Goal: Browse casually: Explore the website without a specific task or goal

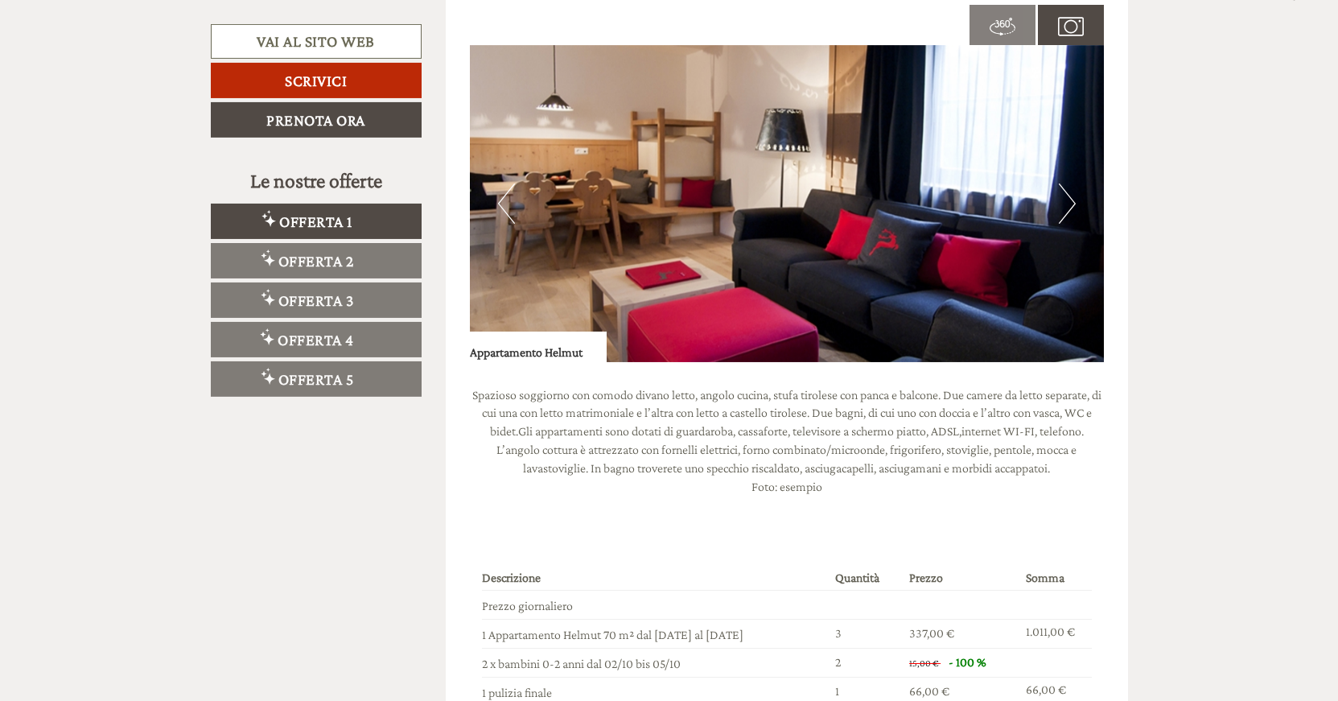
scroll to position [2215, 0]
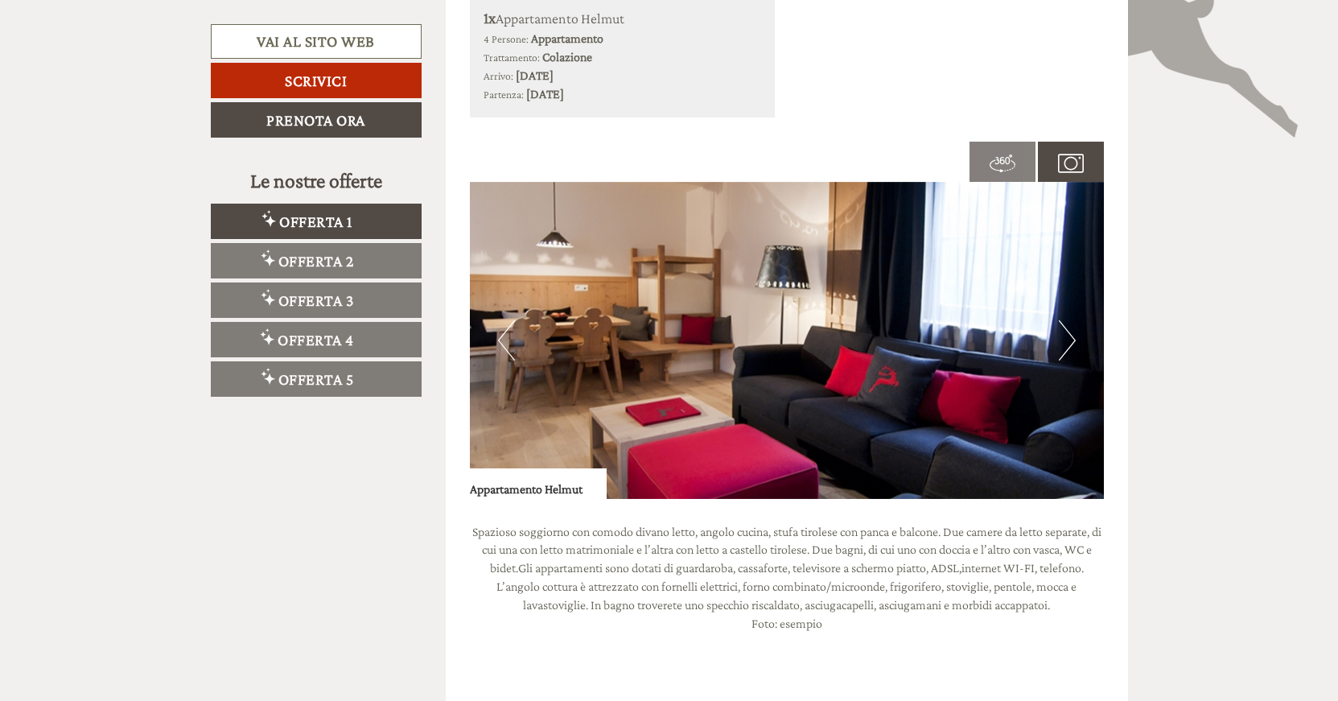
click at [1067, 320] on button "Next" at bounding box center [1067, 340] width 17 height 40
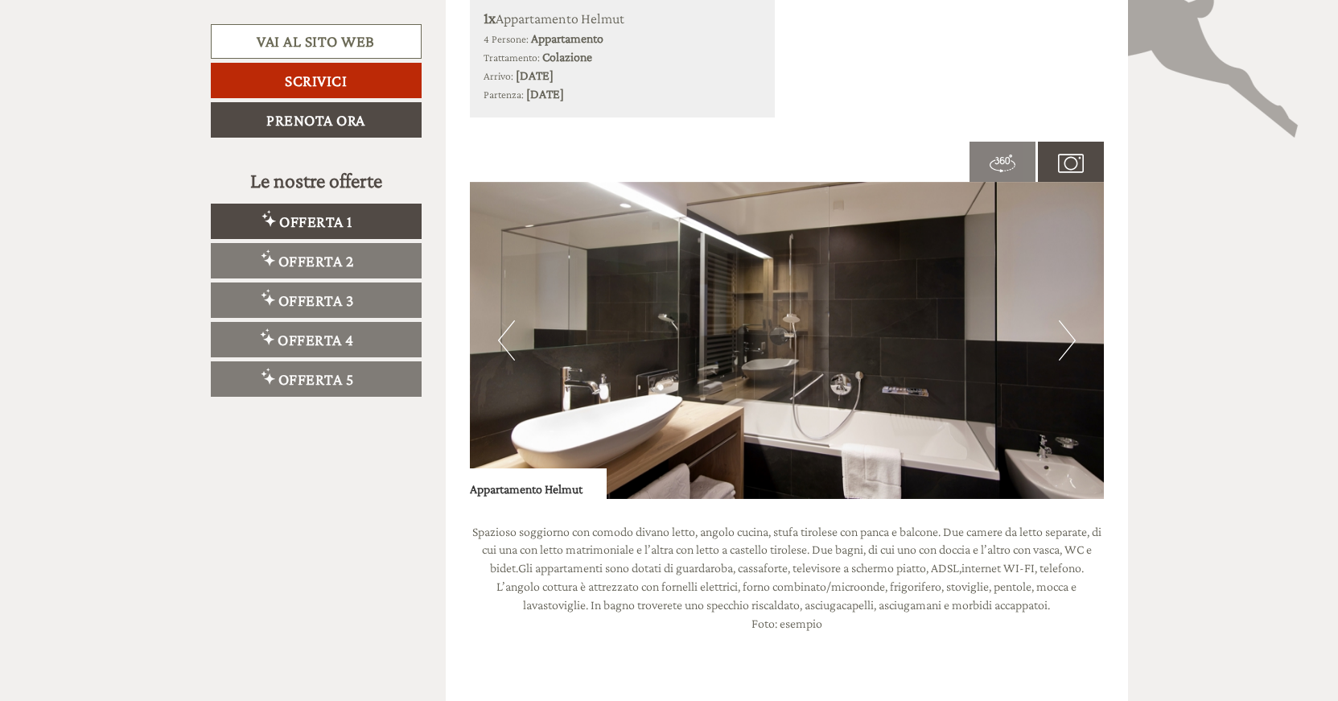
click at [1067, 320] on button "Next" at bounding box center [1067, 340] width 17 height 40
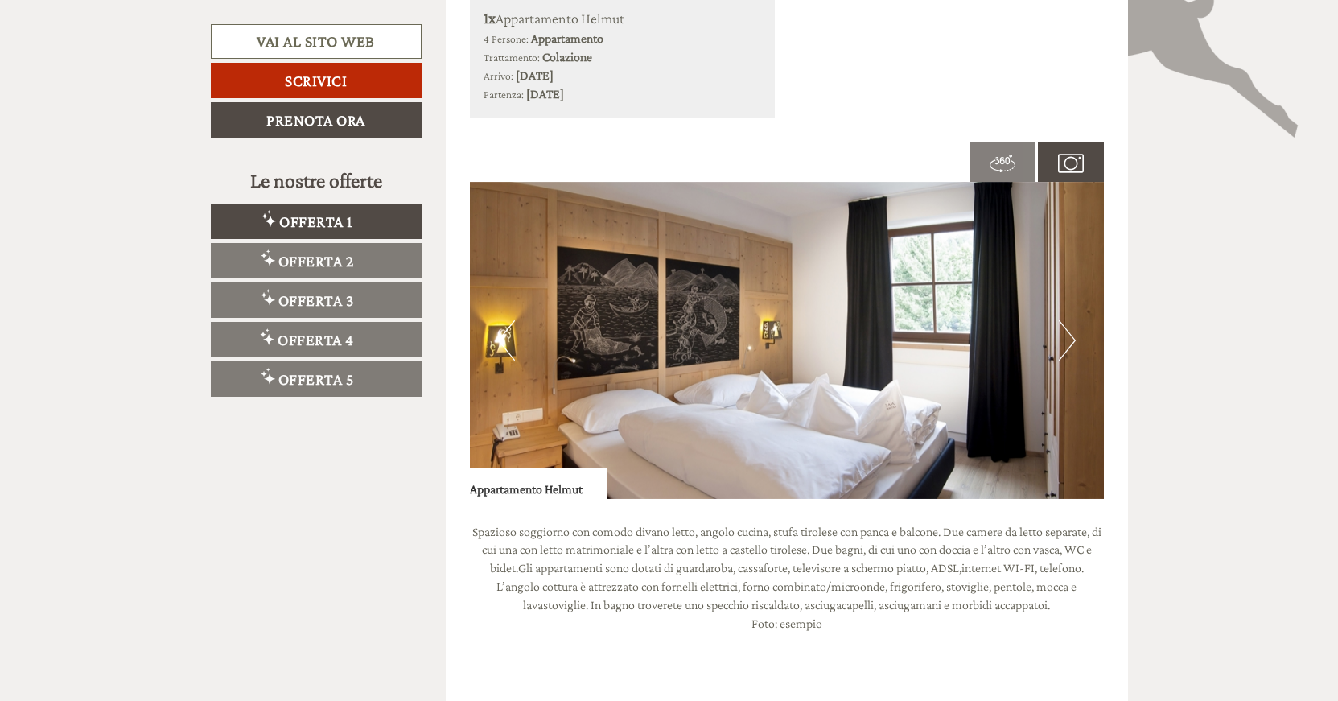
click at [1067, 320] on button "Next" at bounding box center [1067, 340] width 17 height 40
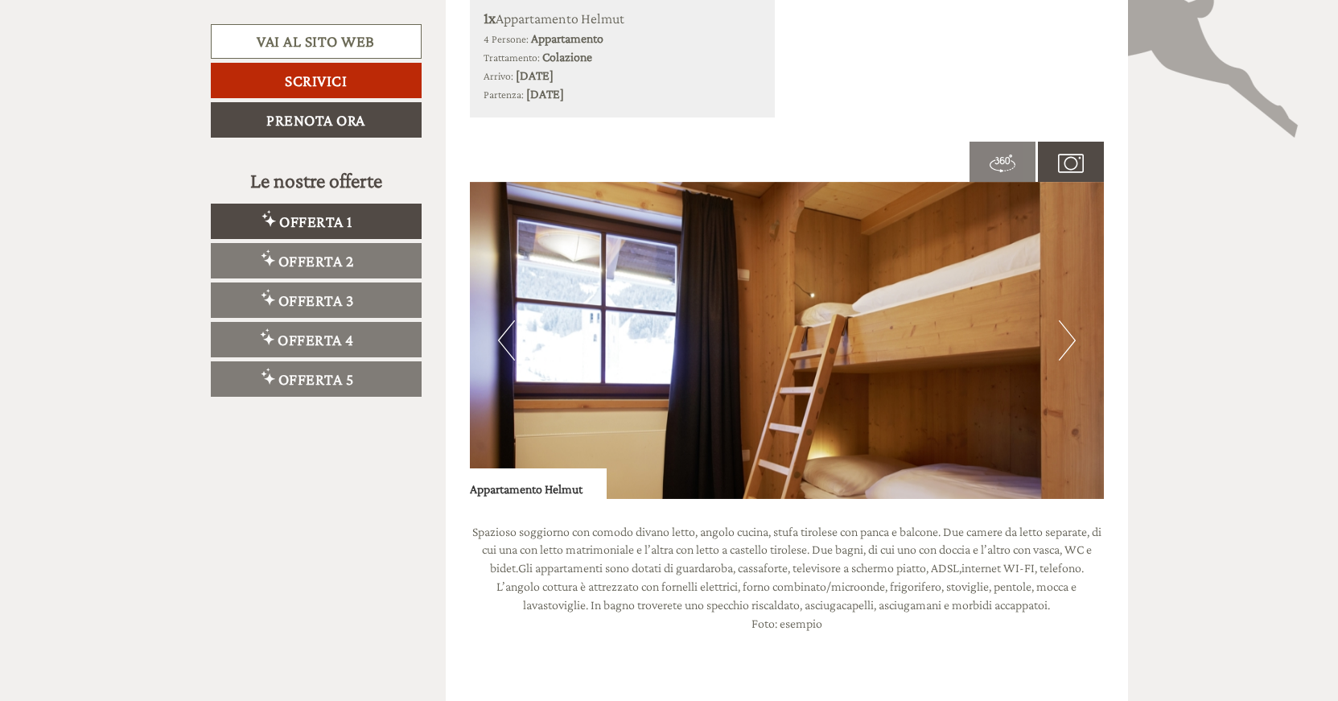
click at [1067, 320] on button "Next" at bounding box center [1067, 340] width 17 height 40
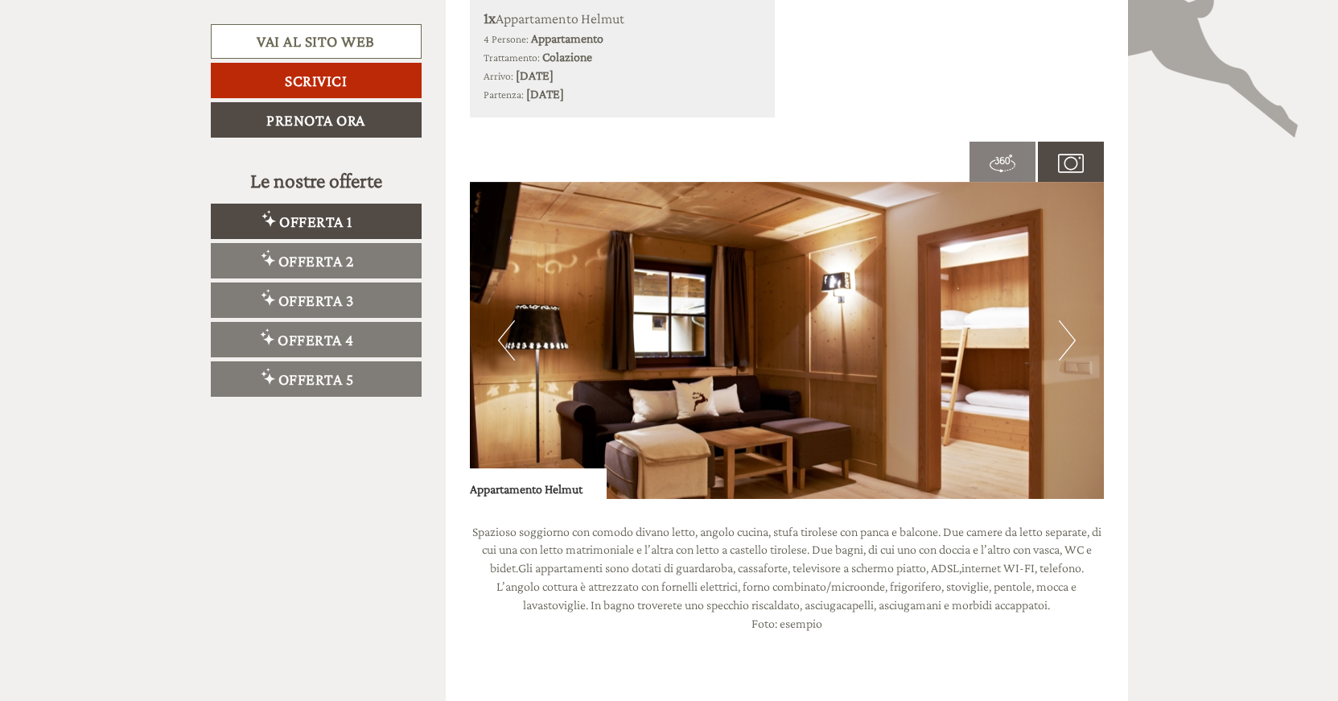
click at [1067, 320] on button "Next" at bounding box center [1067, 340] width 17 height 40
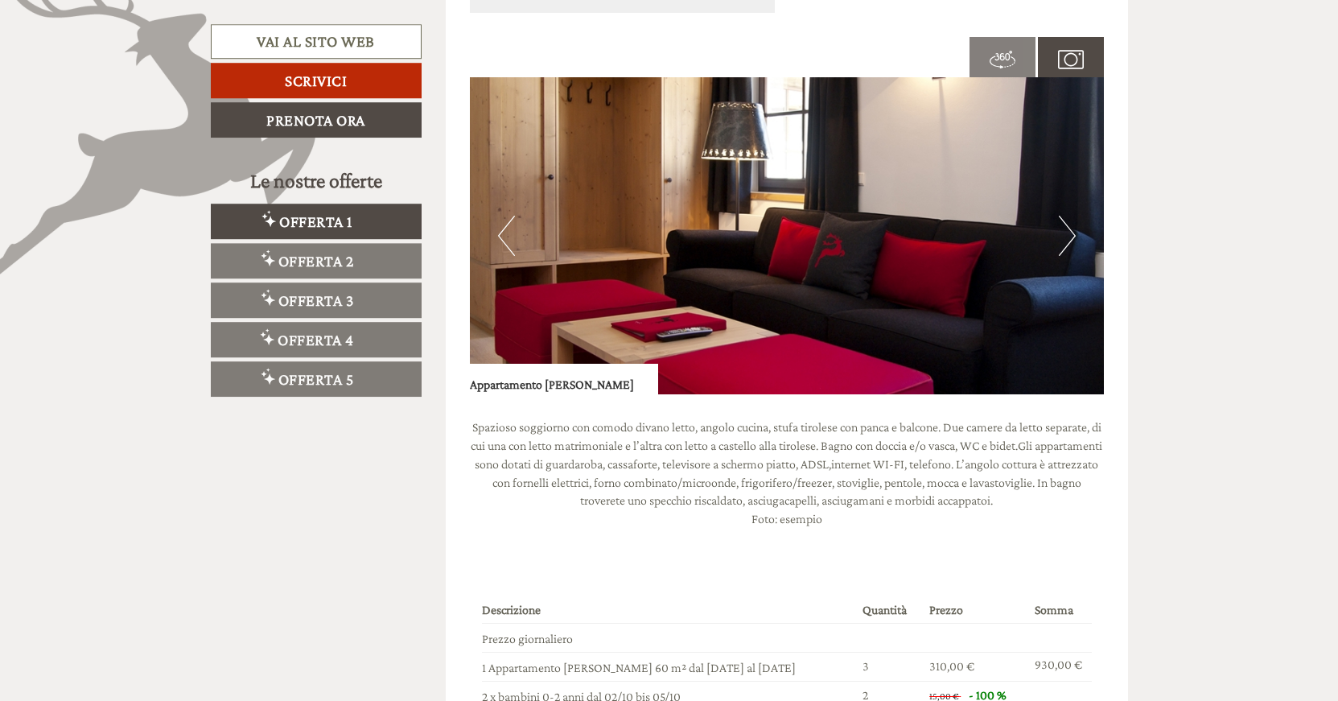
scroll to position [1149, 0]
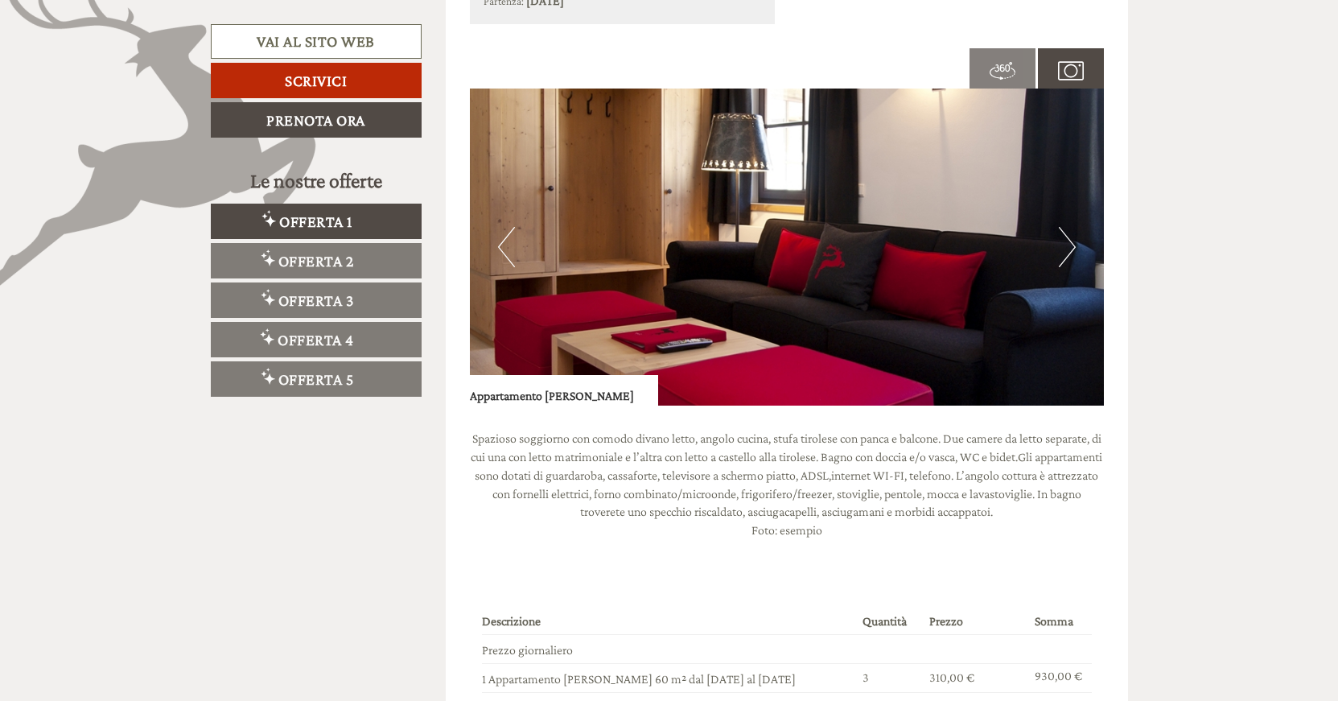
click at [1068, 266] on button "Next" at bounding box center [1067, 247] width 17 height 40
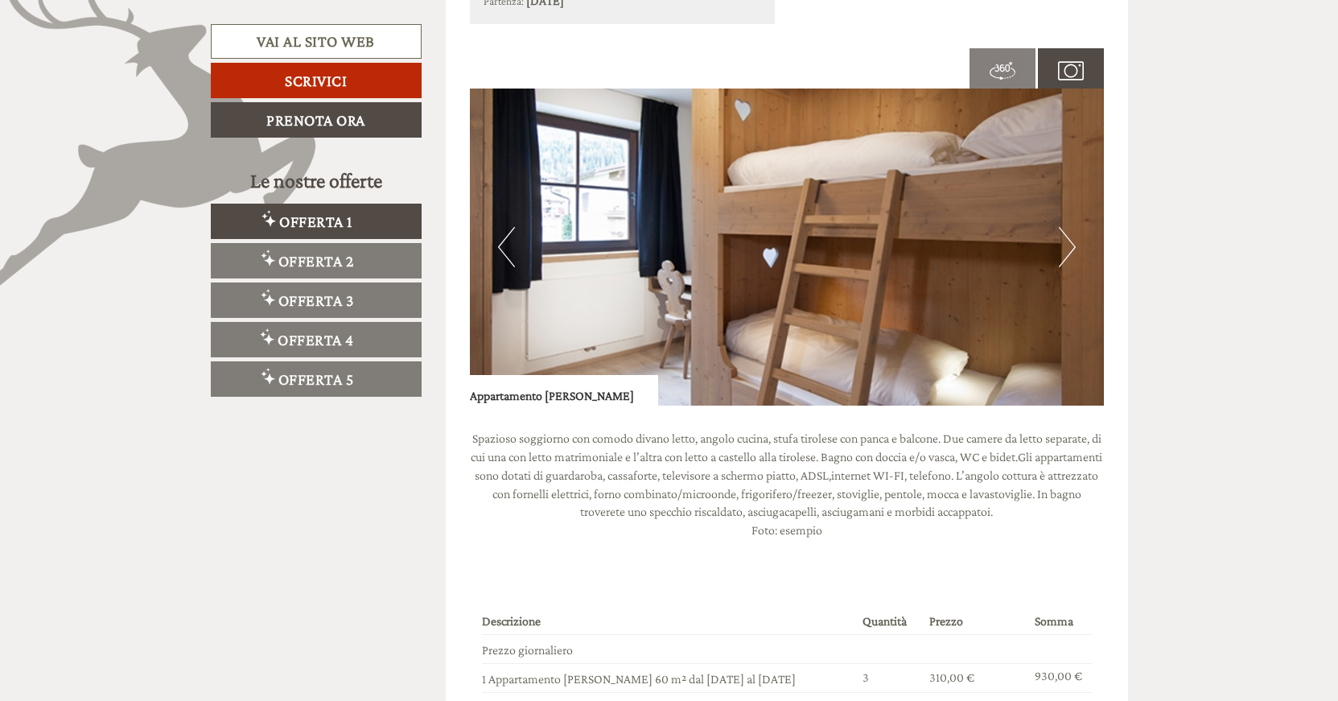
click at [1068, 266] on button "Next" at bounding box center [1067, 247] width 17 height 40
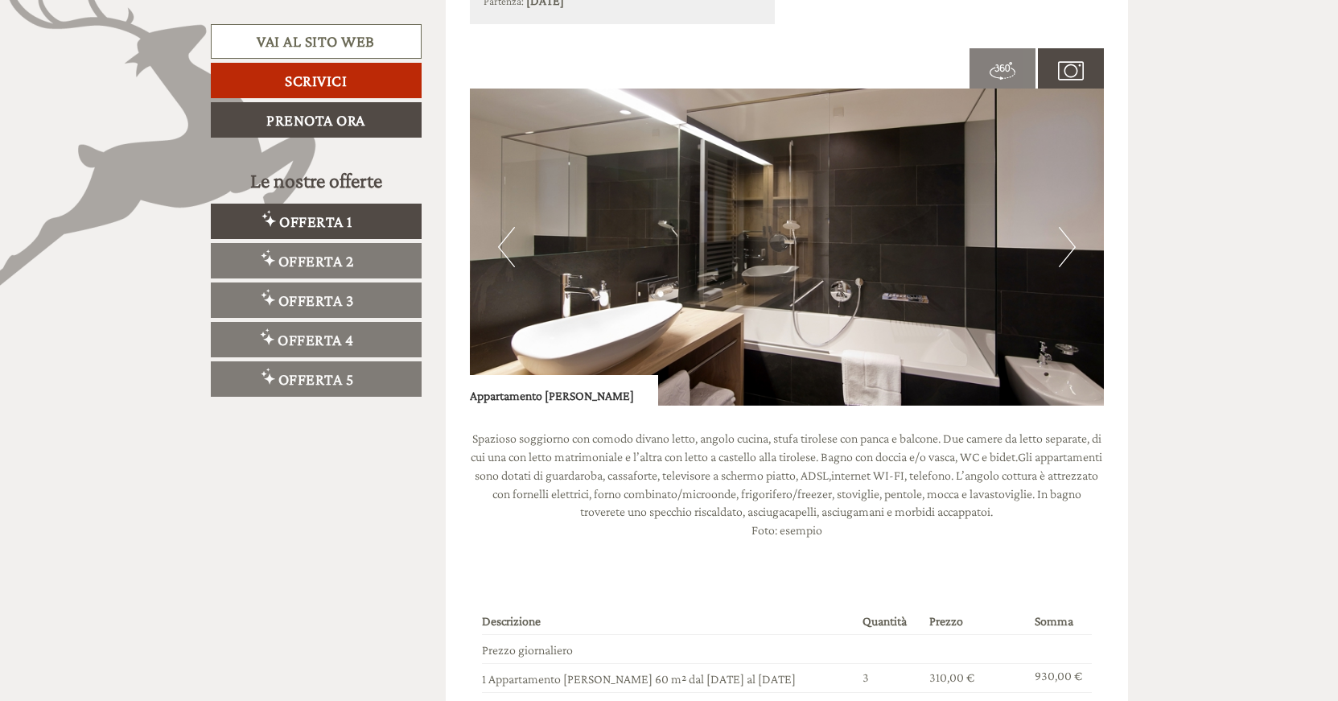
click at [1068, 266] on button "Next" at bounding box center [1067, 247] width 17 height 40
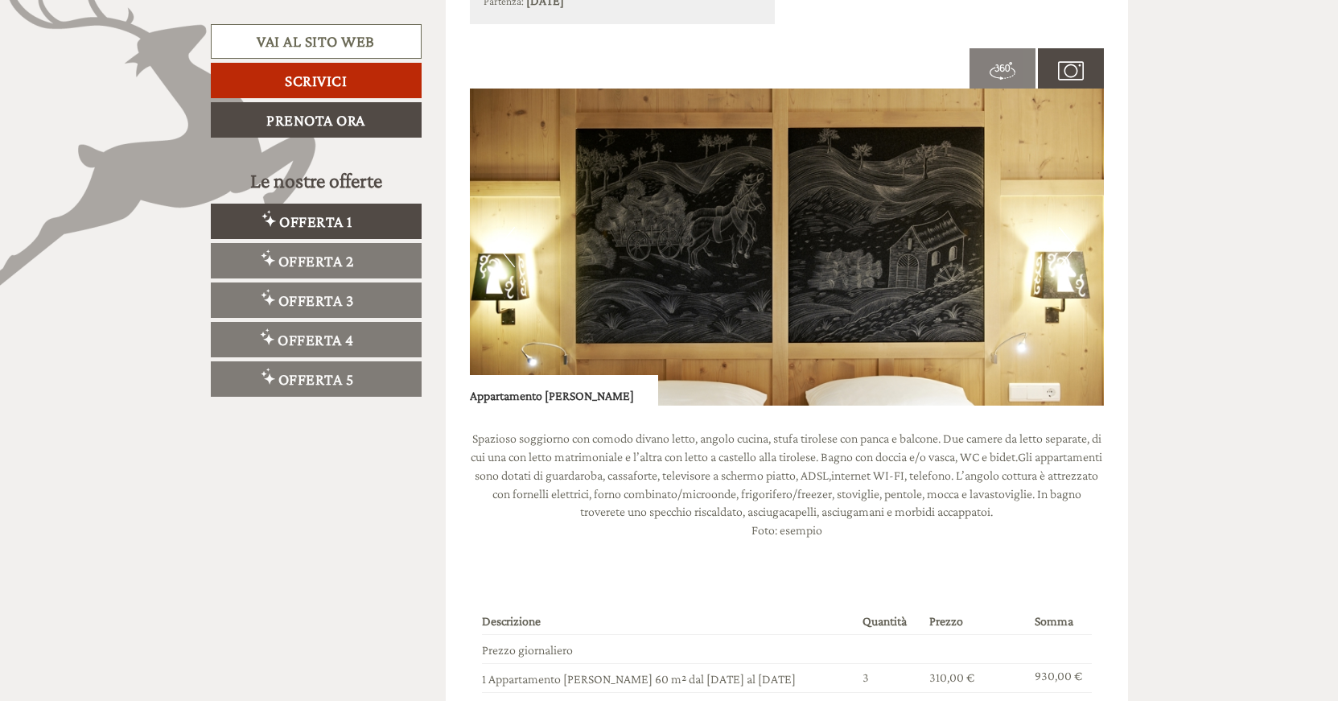
click at [1068, 266] on button "Next" at bounding box center [1067, 247] width 17 height 40
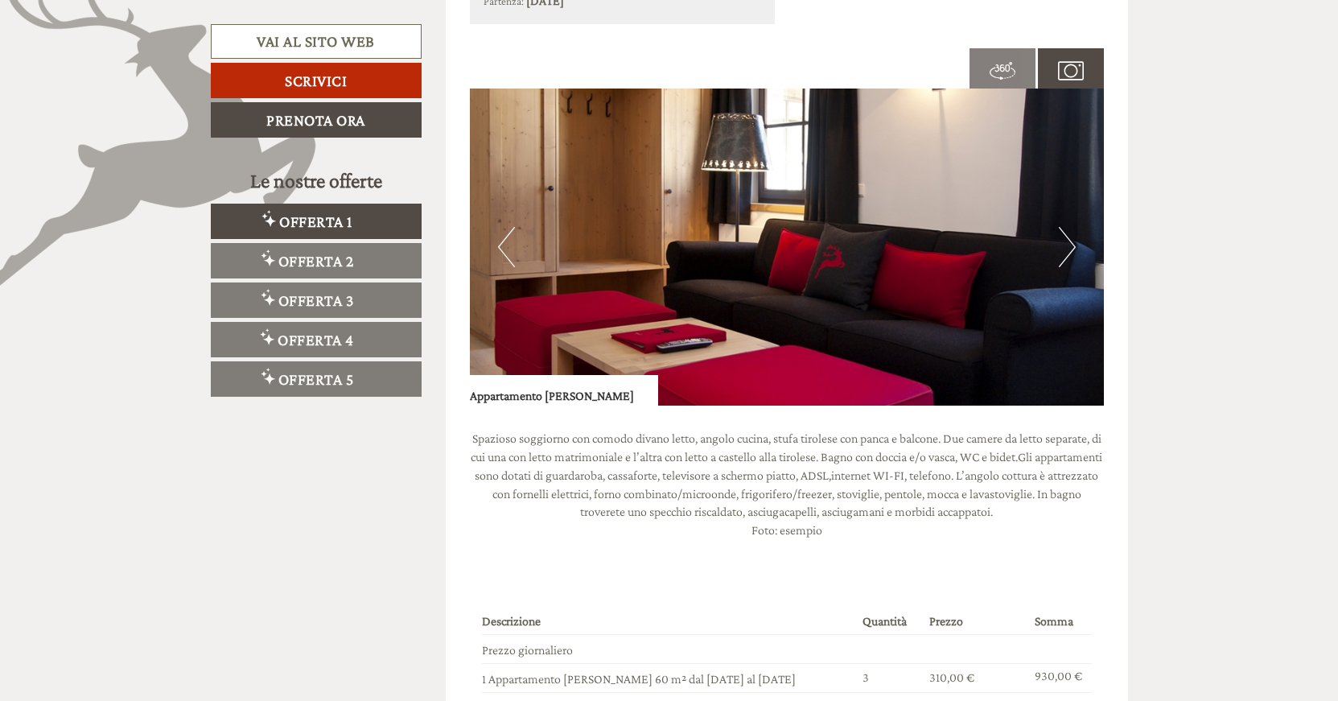
click at [1068, 266] on button "Next" at bounding box center [1067, 247] width 17 height 40
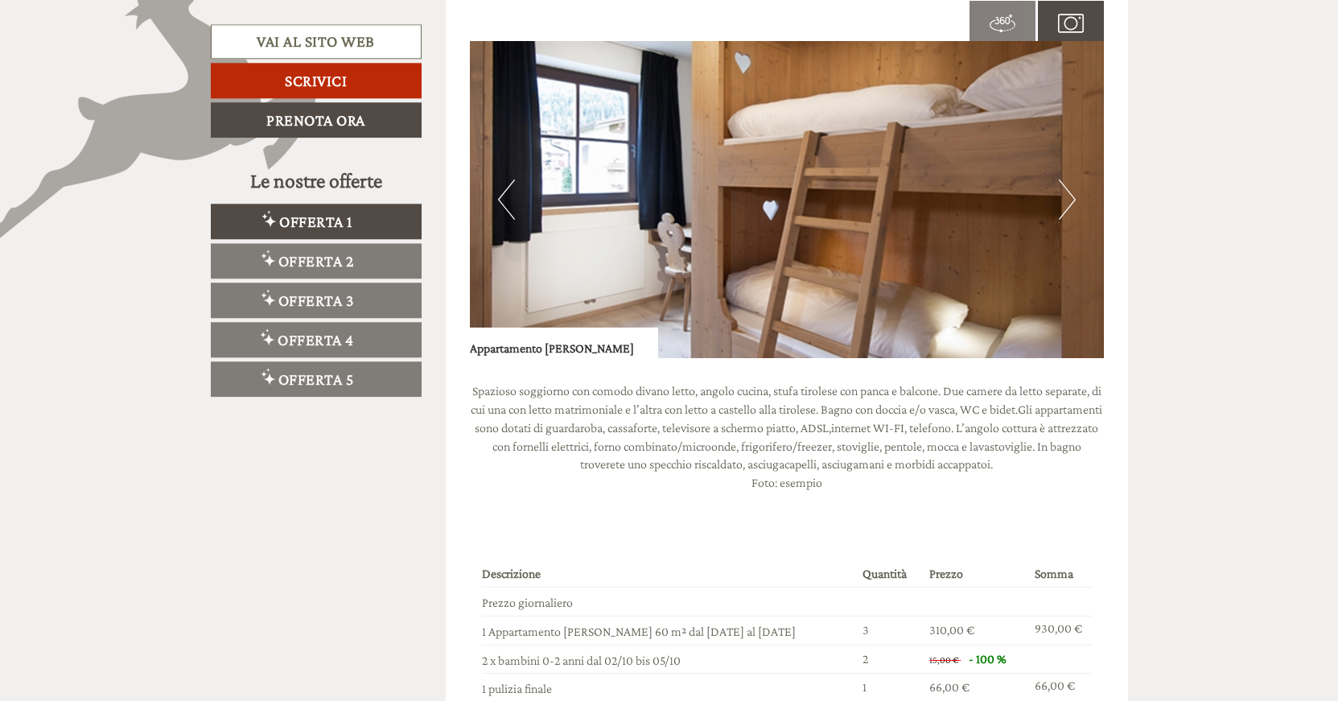
scroll to position [1559, 0]
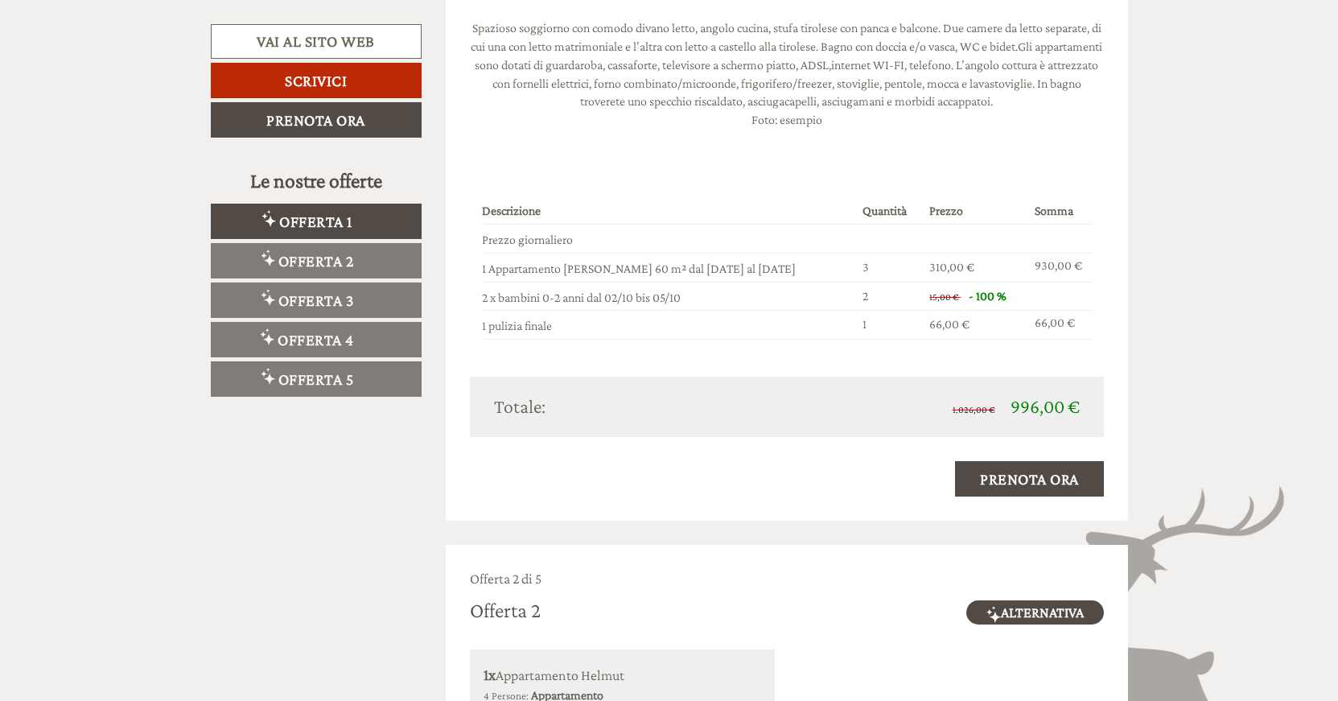
click at [1102, 214] on div "Descrizione Quantità Prezzo Somma Prezzo giornaliero 1 Appartamento [PERSON_NAM…" at bounding box center [787, 269] width 634 height 215
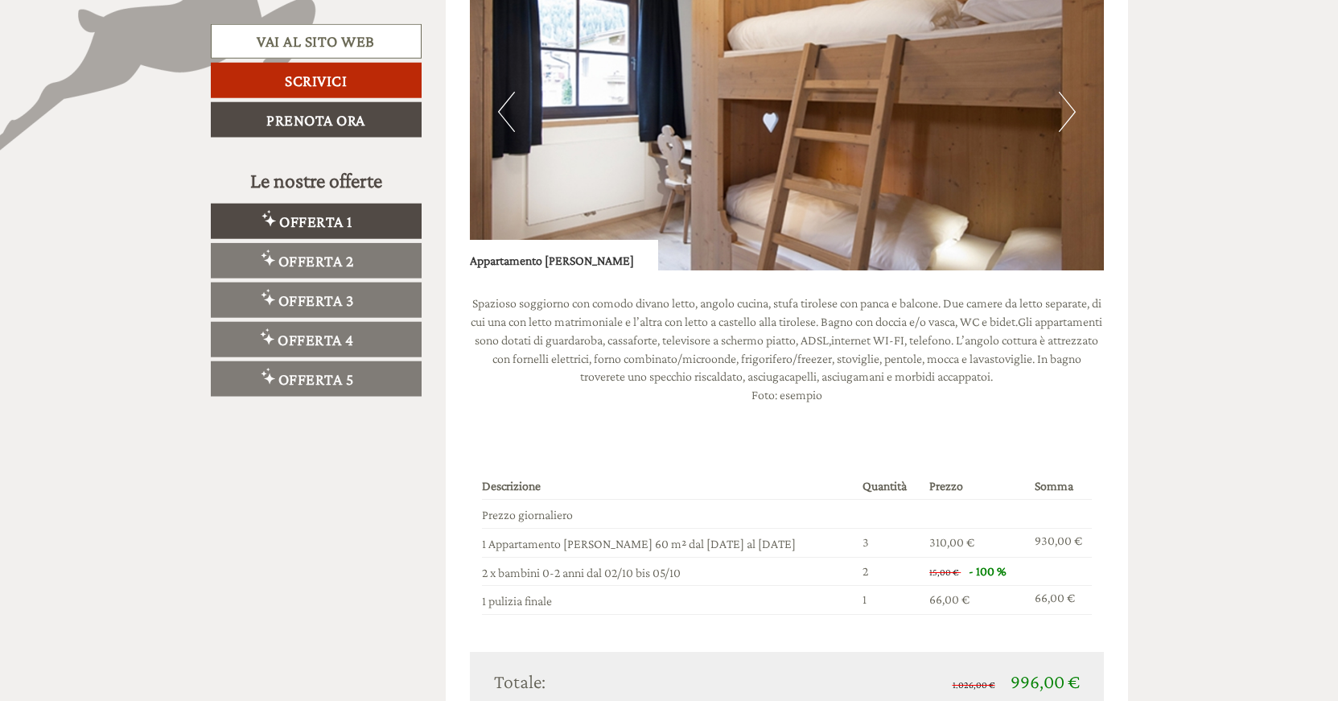
scroll to position [1231, 0]
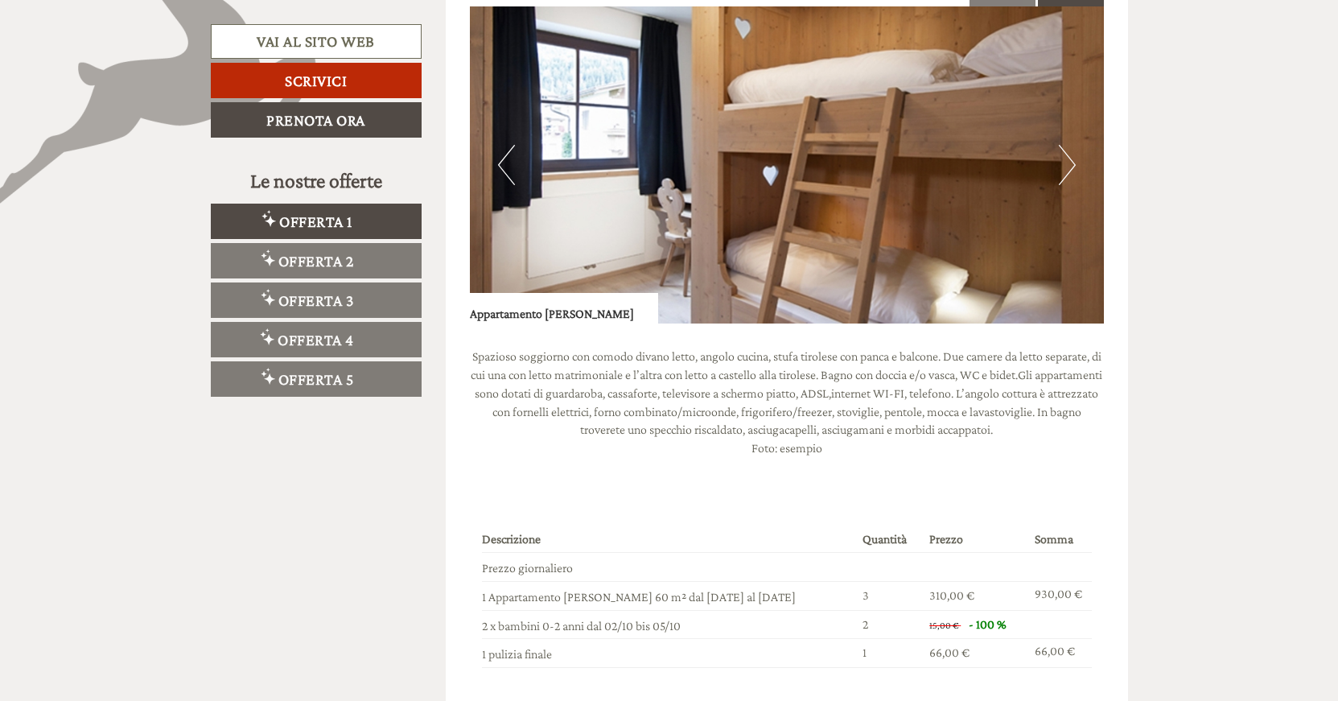
click at [1079, 158] on img at bounding box center [787, 164] width 634 height 317
click at [1078, 162] on img at bounding box center [787, 164] width 634 height 317
click at [1073, 169] on button "Next" at bounding box center [1067, 165] width 17 height 40
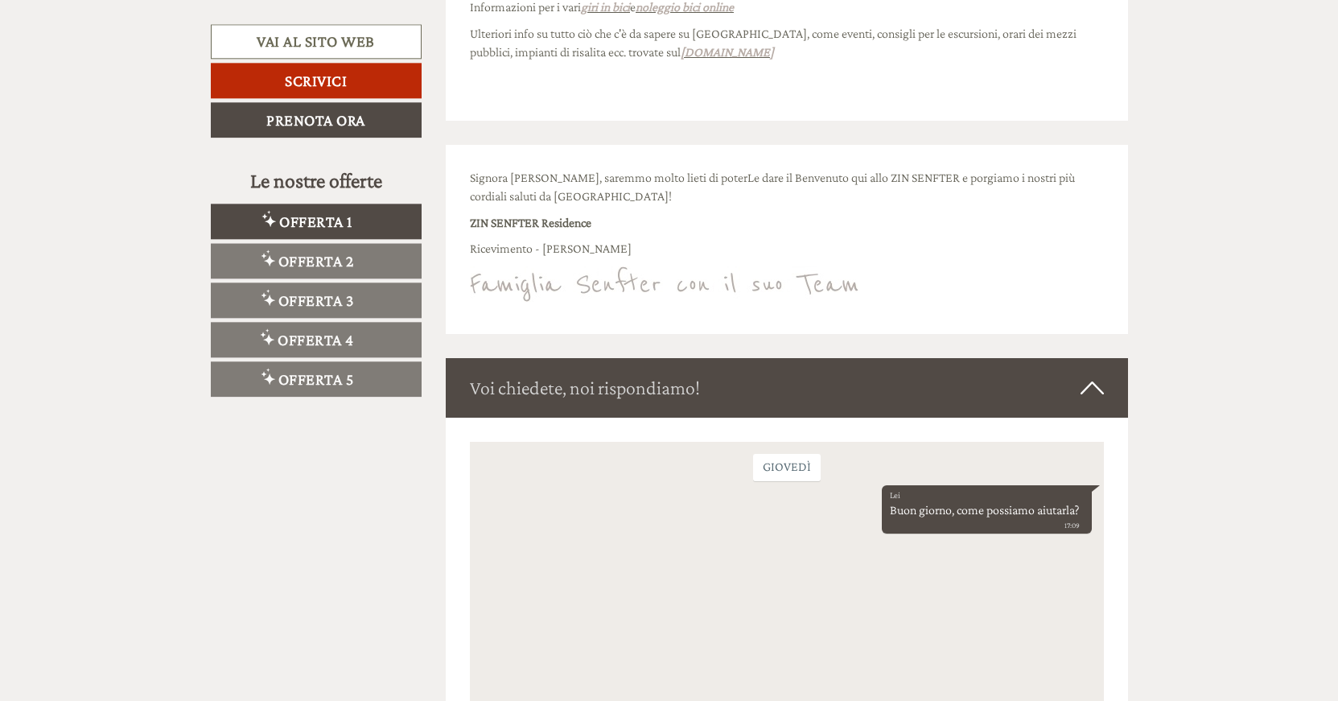
scroll to position [6712, 0]
